Goal: Information Seeking & Learning: Learn about a topic

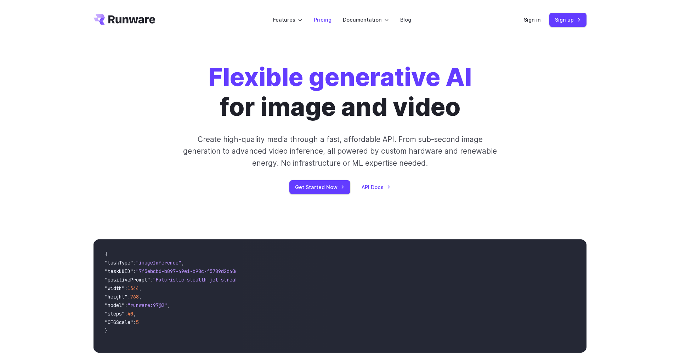
click at [321, 20] on link "Pricing" at bounding box center [323, 20] width 18 height 8
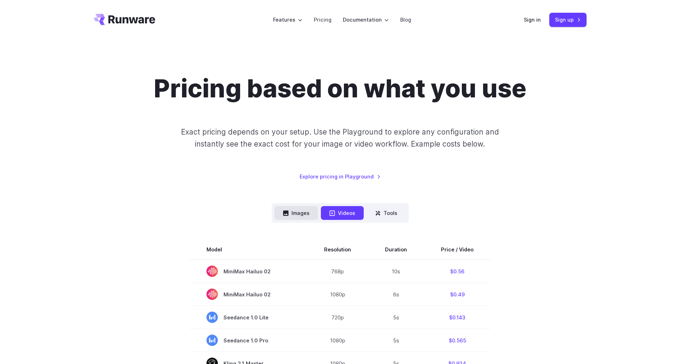
click at [299, 211] on button "Images" at bounding box center [296, 213] width 44 height 14
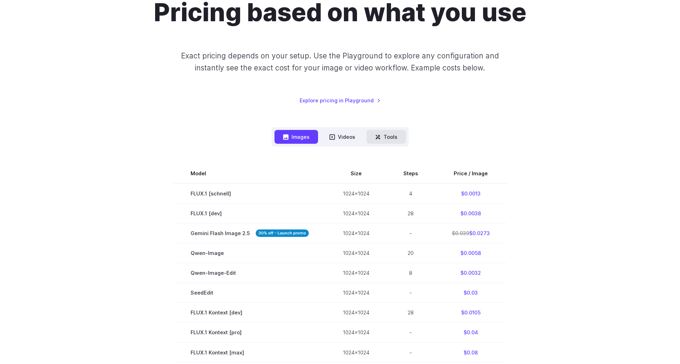
scroll to position [78, 0]
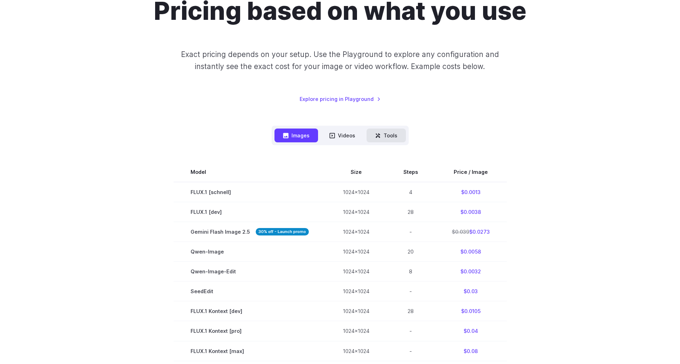
click at [389, 136] on button "Tools" at bounding box center [385, 135] width 39 height 14
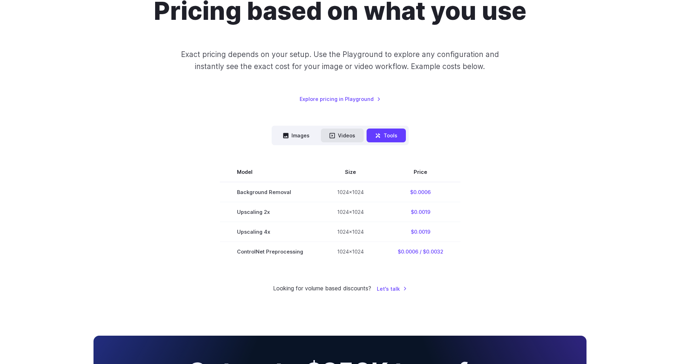
click at [350, 140] on button "Videos" at bounding box center [342, 135] width 43 height 14
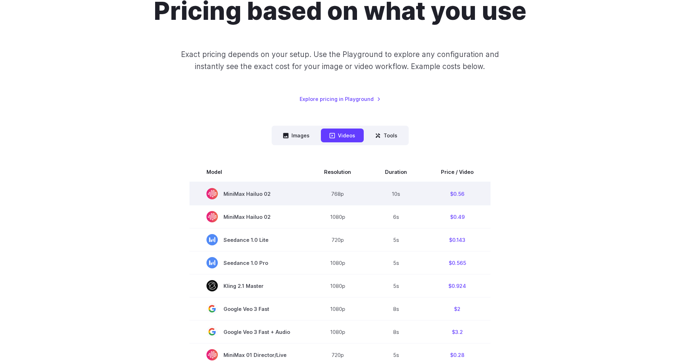
click at [454, 193] on td "$0.56" at bounding box center [457, 193] width 67 height 23
click at [241, 195] on span "MiniMax Hailuo 02" at bounding box center [248, 193] width 84 height 11
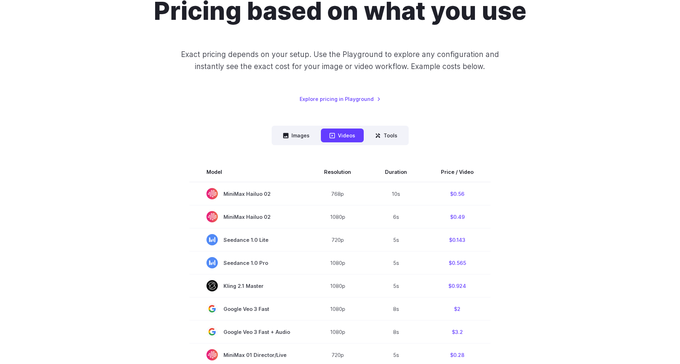
click at [349, 97] on link "Explore pricing in Playground" at bounding box center [339, 99] width 81 height 8
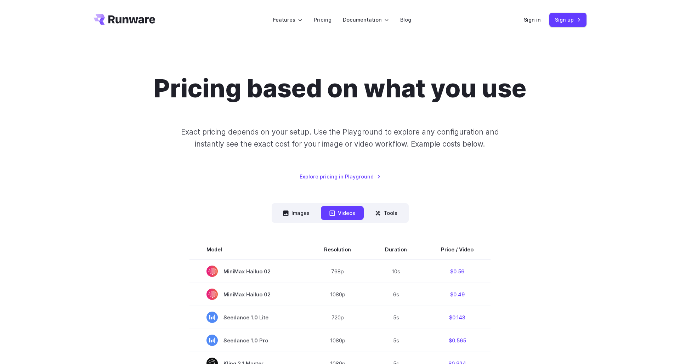
scroll to position [0, 0]
click at [128, 21] on icon "Go to /" at bounding box center [124, 19] width 62 height 11
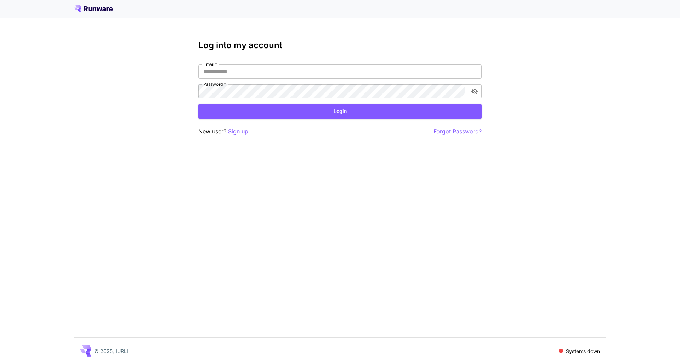
click at [236, 130] on p "Sign up" at bounding box center [238, 131] width 20 height 9
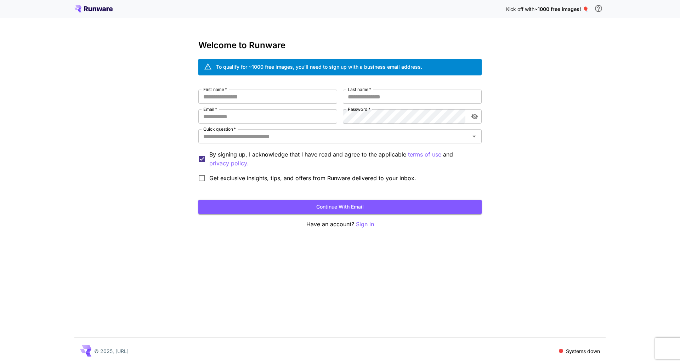
click at [574, 350] on p "Systems down" at bounding box center [583, 350] width 34 height 7
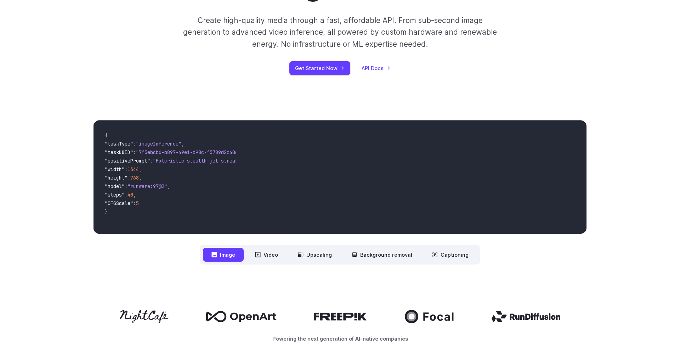
scroll to position [123, 0]
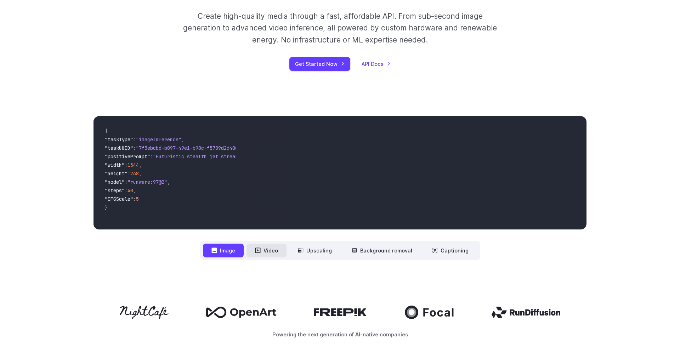
click at [270, 249] on button "Video" at bounding box center [266, 250] width 40 height 14
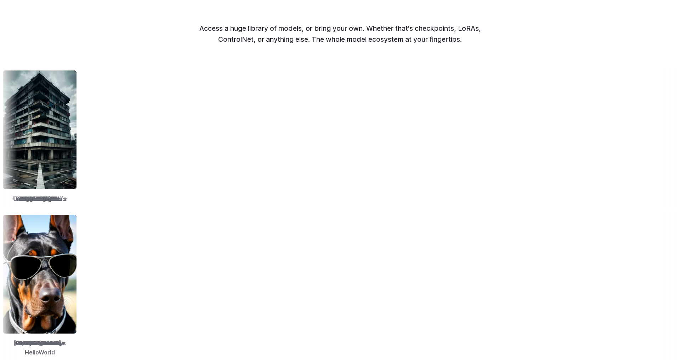
scroll to position [843, 0]
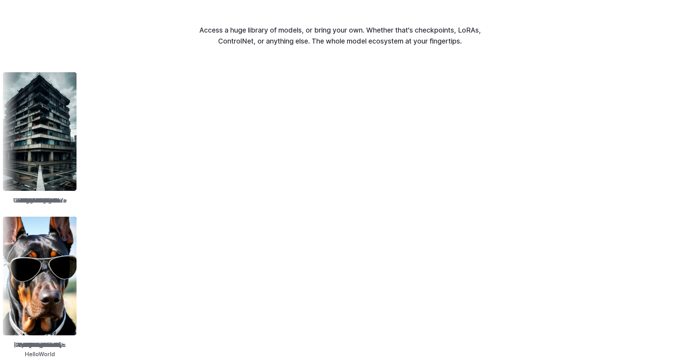
click at [151, 158] on img at bounding box center [115, 131] width 74 height 119
click at [155, 158] on img at bounding box center [118, 131] width 74 height 119
click at [152, 158] on img at bounding box center [115, 131] width 74 height 119
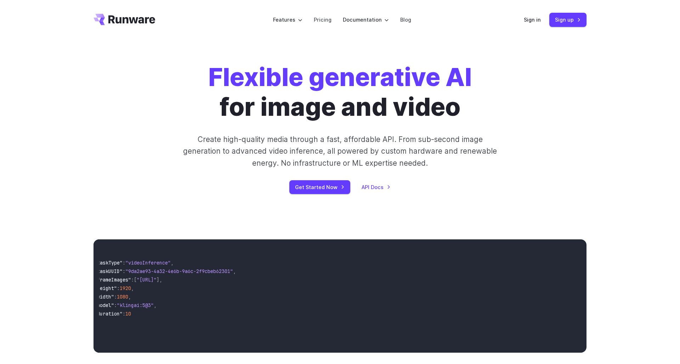
scroll to position [0, 0]
